Goal: Task Accomplishment & Management: Manage account settings

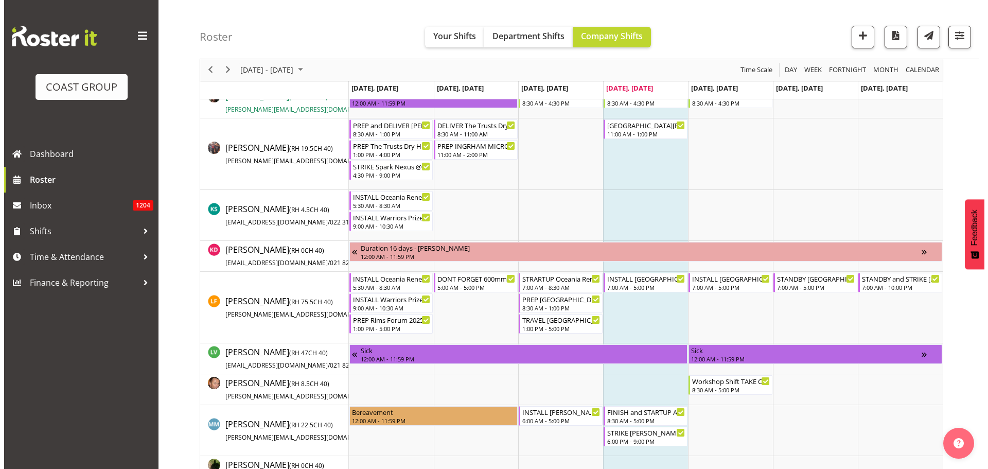
scroll to position [618, 0]
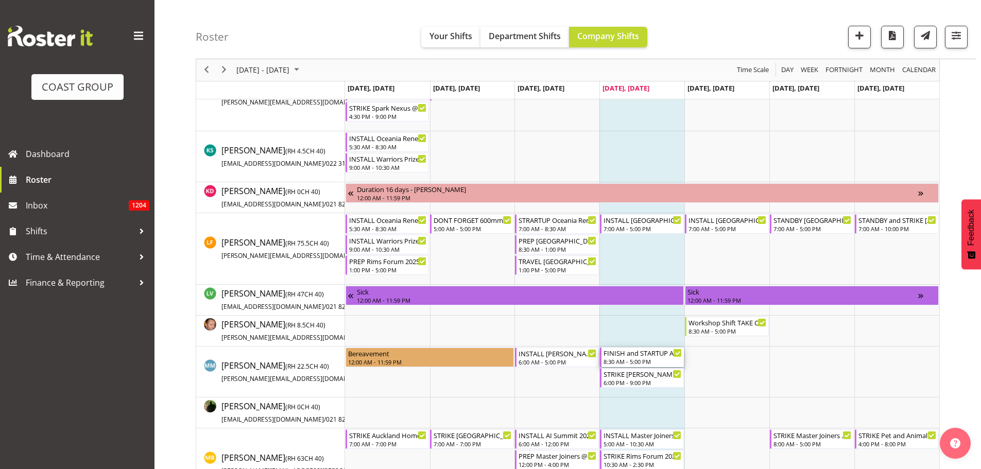
click at [661, 358] on div "8:30 AM - 5:00 PM" at bounding box center [642, 361] width 78 height 8
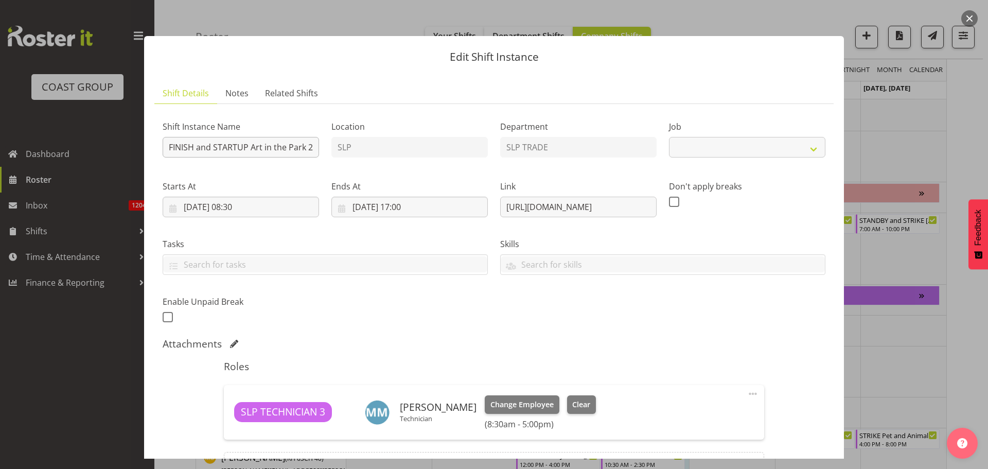
select select "9928"
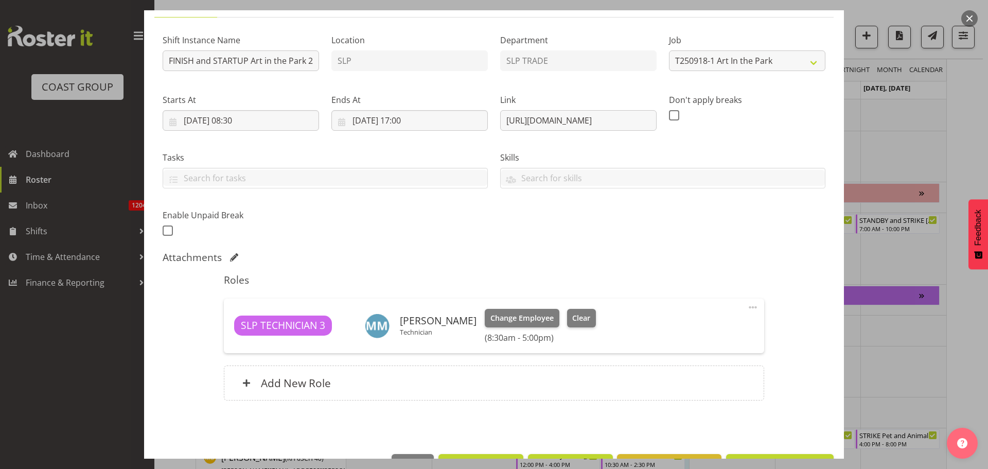
scroll to position [68, 0]
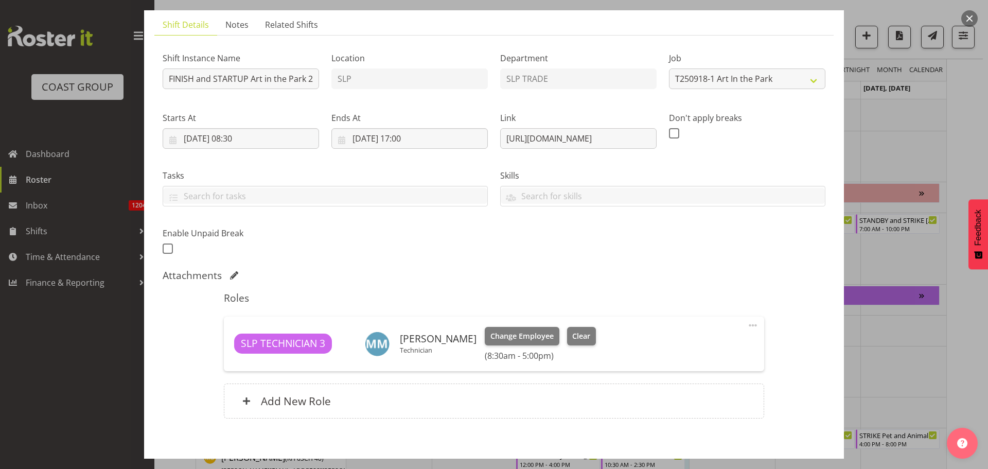
click at [969, 17] on button "button" at bounding box center [969, 18] width 16 height 16
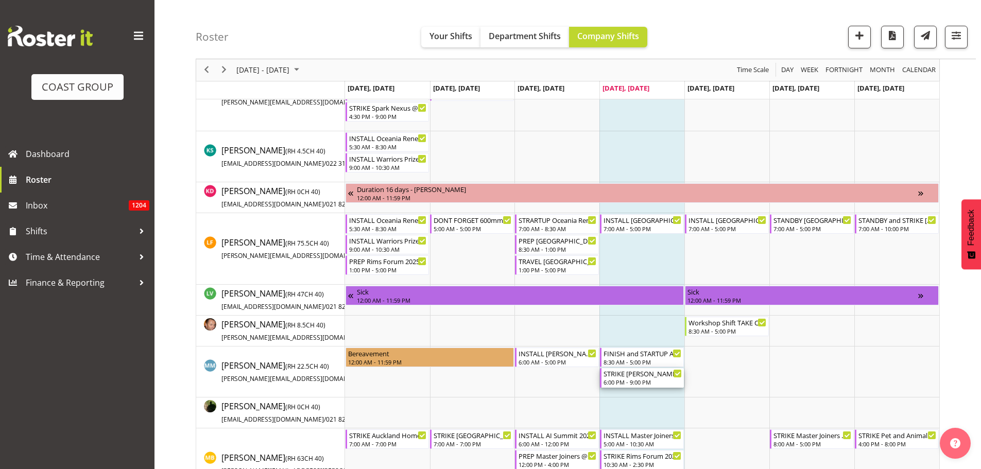
click at [644, 381] on div "6:00 PM - 9:00 PM" at bounding box center [642, 382] width 78 height 8
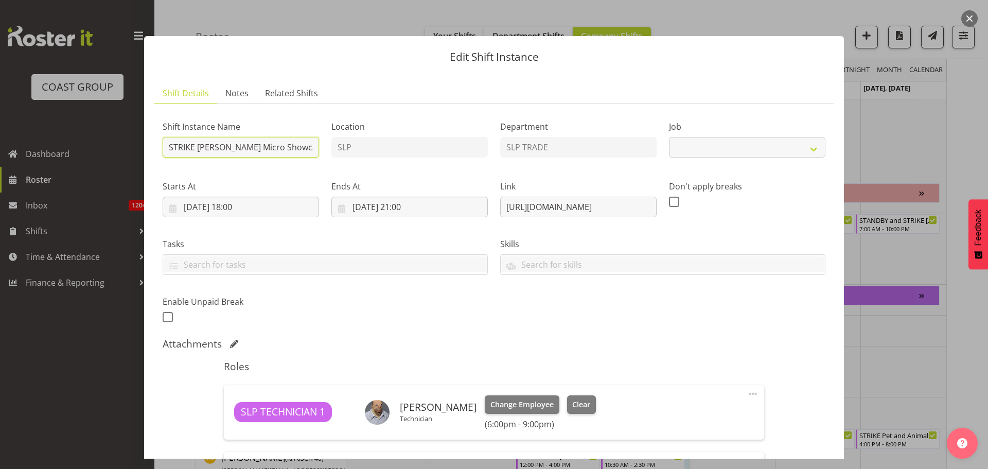
select select "9212"
click at [258, 151] on input "STRIKE [PERSON_NAME] Micro Showcase @ [GEOGRAPHIC_DATA] Showgrounds" at bounding box center [241, 147] width 156 height 21
click at [647, 347] on div "Attachments" at bounding box center [494, 344] width 663 height 12
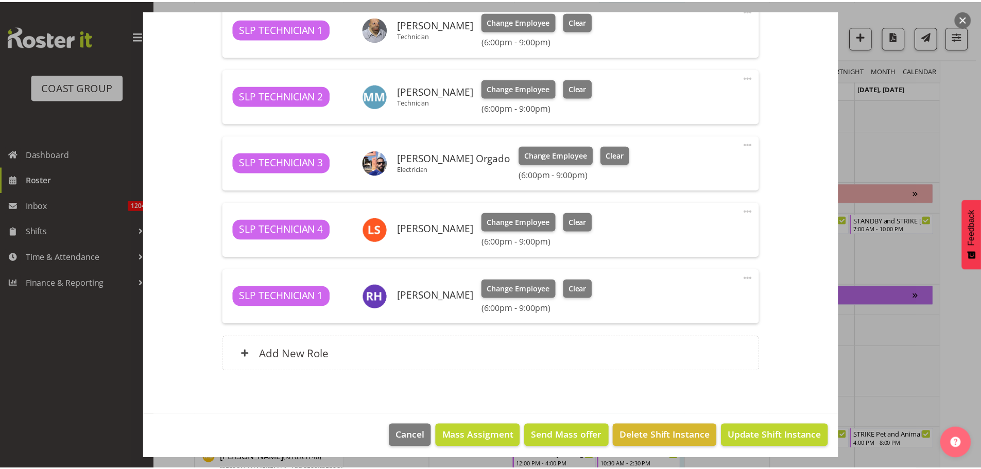
scroll to position [388, 0]
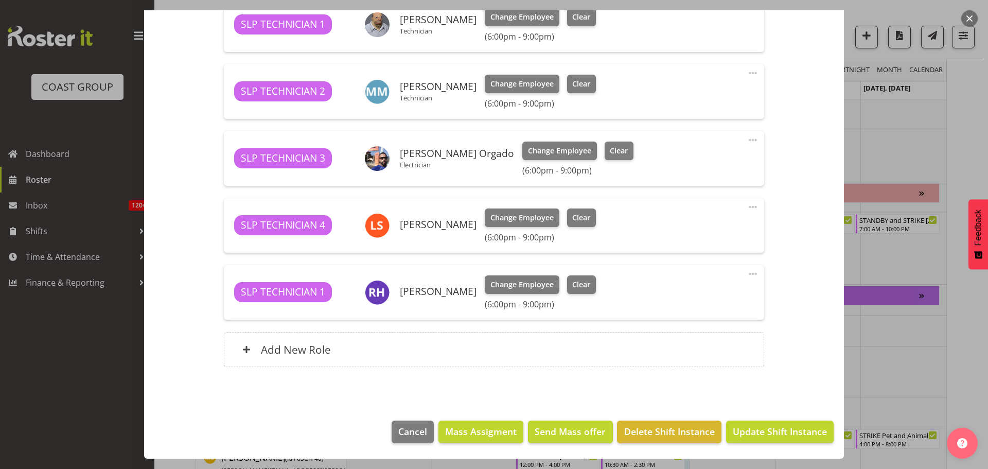
click at [967, 13] on button "button" at bounding box center [969, 18] width 16 height 16
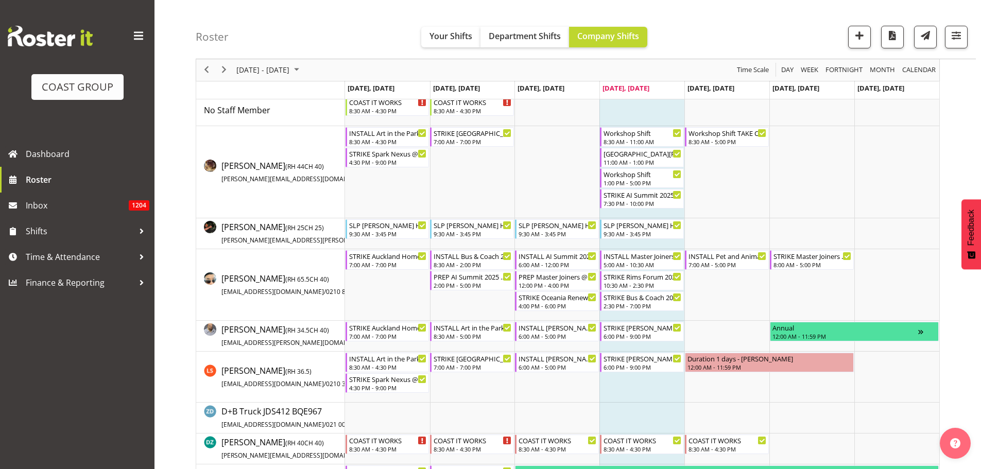
scroll to position [0, 0]
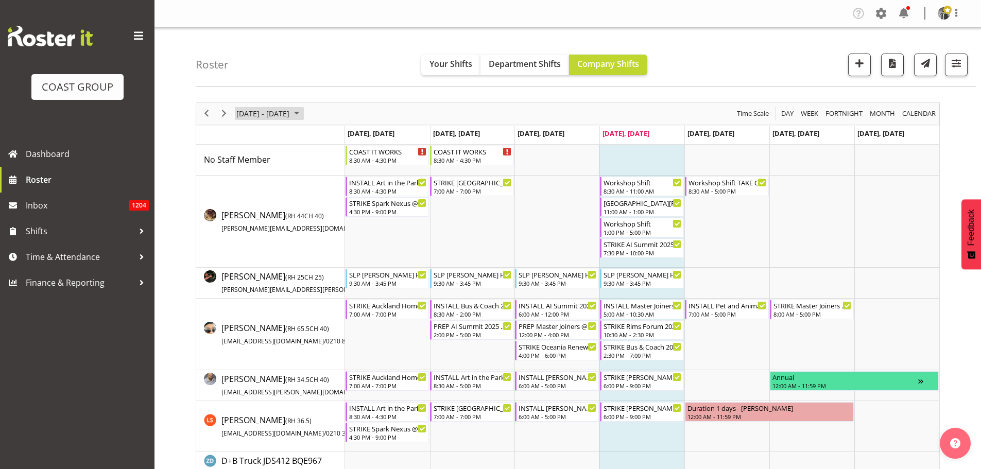
click at [266, 112] on span "[DATE] - [DATE]" at bounding box center [262, 113] width 55 height 13
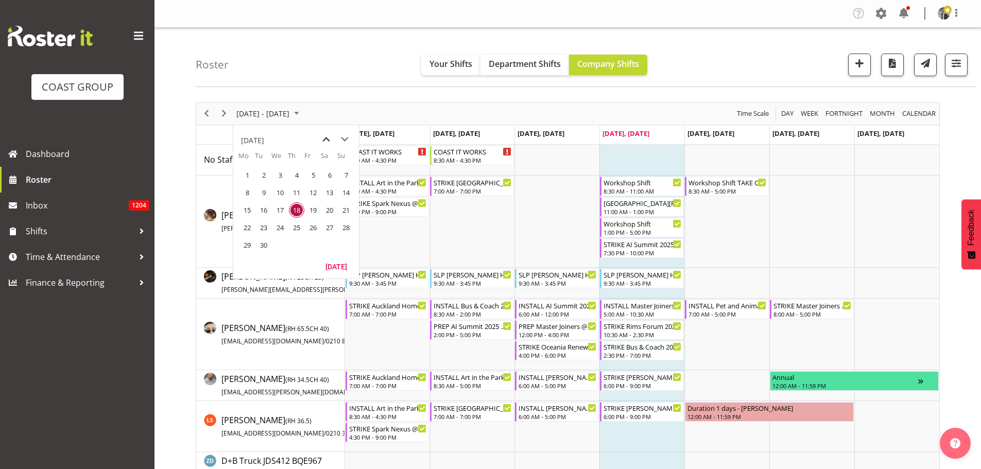
click at [325, 138] on span "previous month" at bounding box center [326, 139] width 18 height 19
click at [343, 142] on span "next month" at bounding box center [345, 139] width 18 height 19
click at [297, 196] on span "9" at bounding box center [296, 192] width 15 height 15
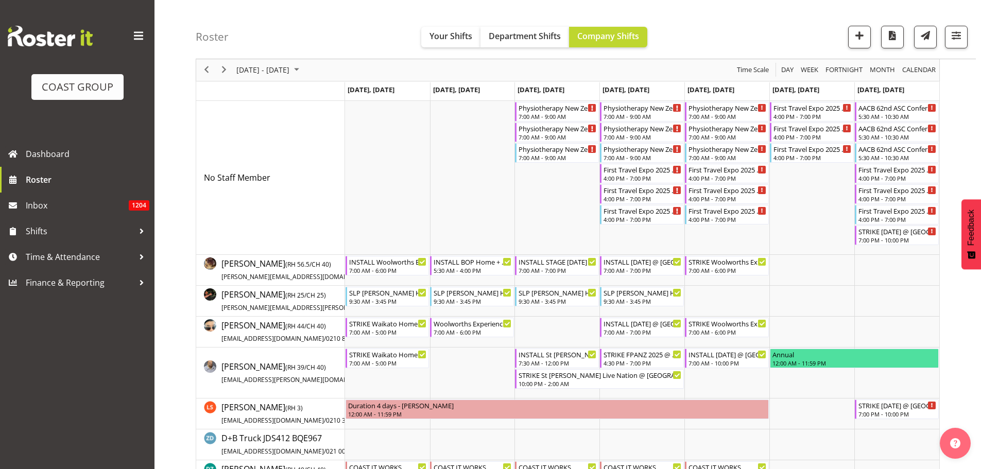
scroll to position [103, 0]
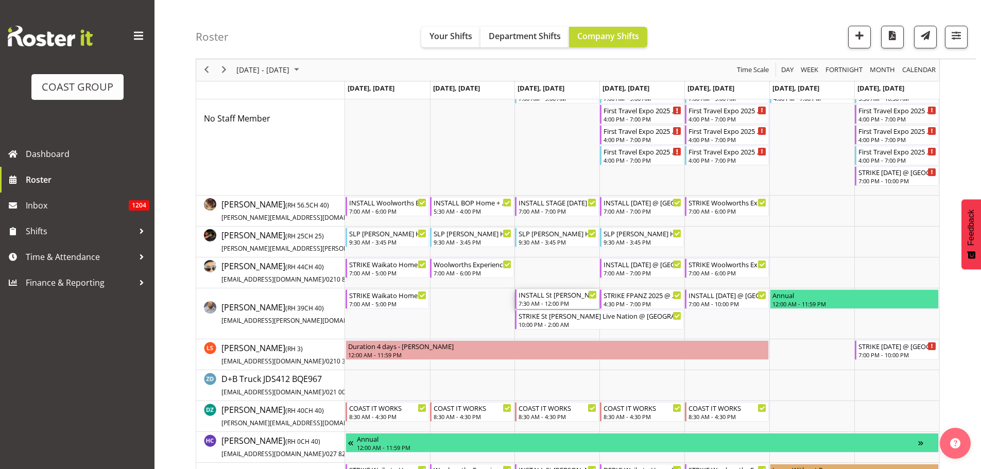
click at [549, 296] on div "INSTALL St [PERSON_NAME] Live Nation @ [GEOGRAPHIC_DATA][PERSON_NAME] On Site @…" at bounding box center [557, 294] width 78 height 10
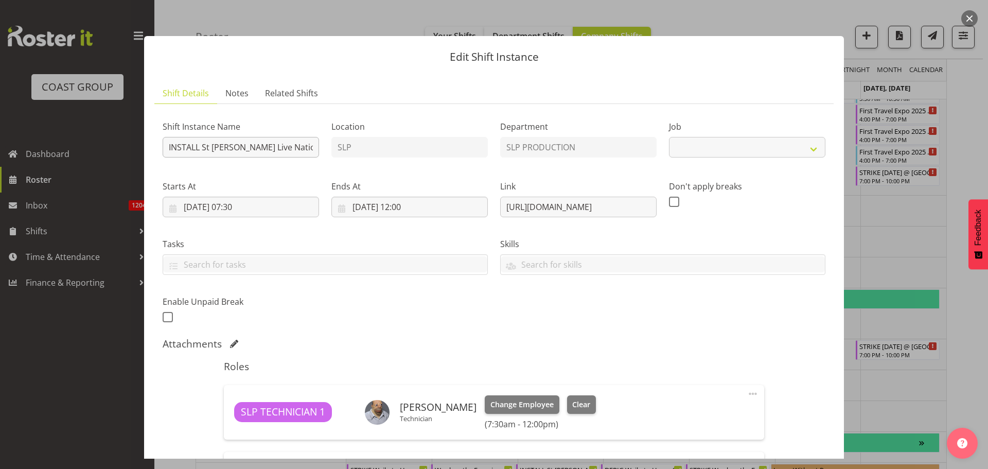
select select "10432"
click at [970, 15] on button "button" at bounding box center [969, 18] width 16 height 16
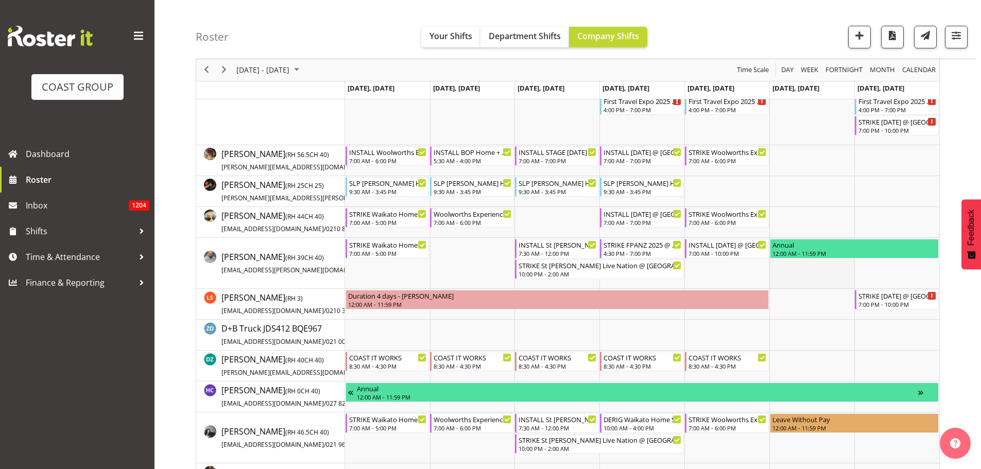
scroll to position [154, 0]
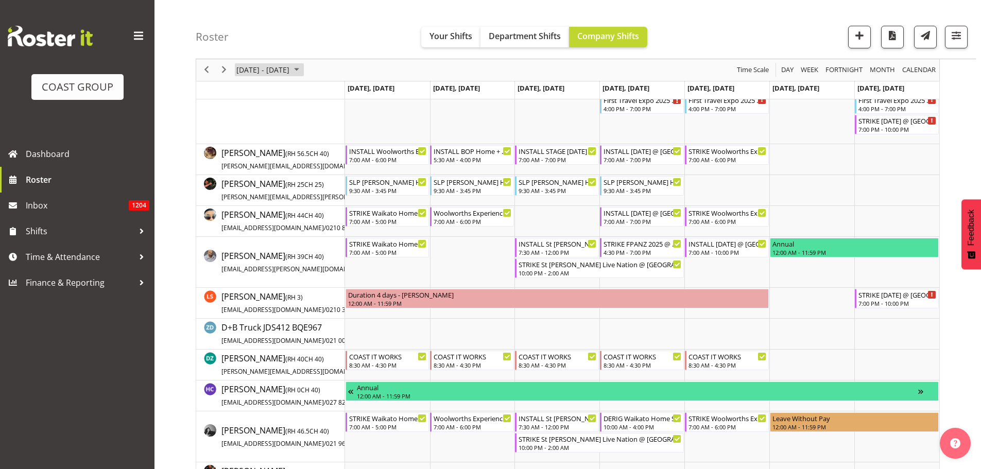
click at [248, 71] on span "[DATE] - [DATE]" at bounding box center [262, 70] width 55 height 13
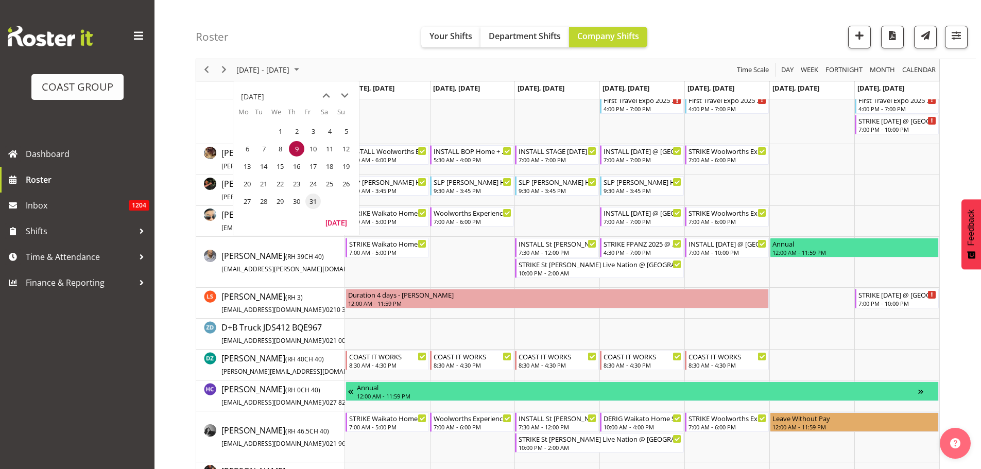
click at [308, 205] on span "31" at bounding box center [312, 201] width 15 height 15
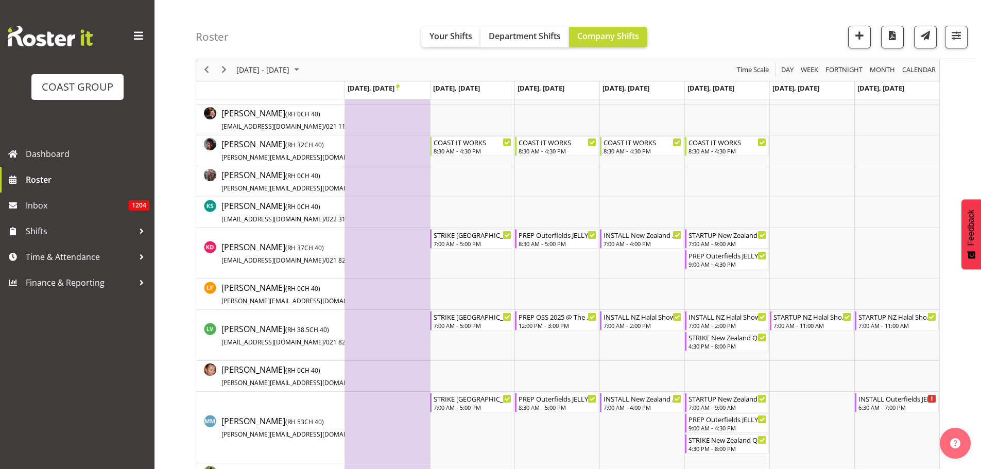
scroll to position [566, 0]
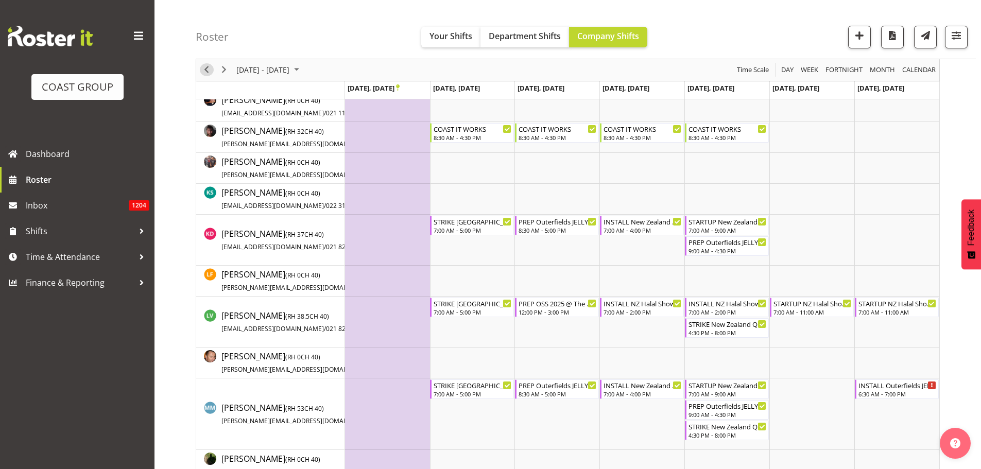
click at [204, 69] on span "Previous" at bounding box center [206, 70] width 12 height 13
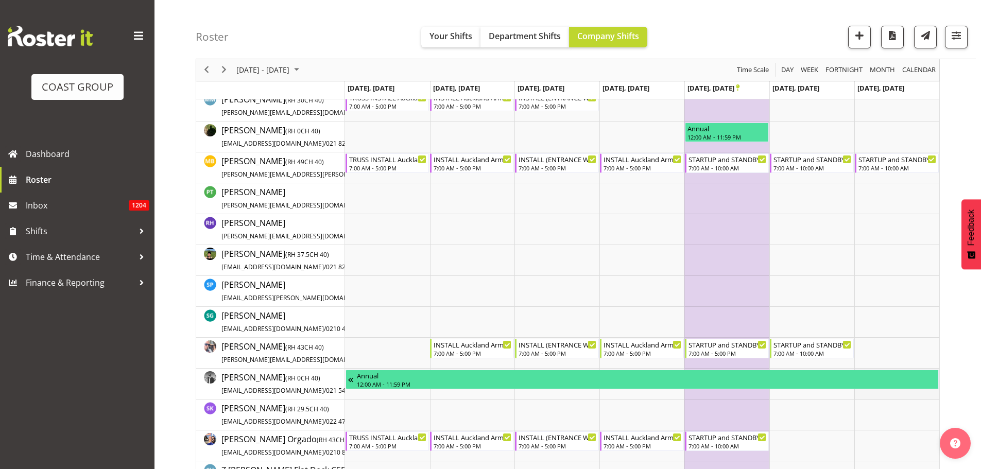
scroll to position [905, 0]
